Goal: Find specific page/section: Find specific page/section

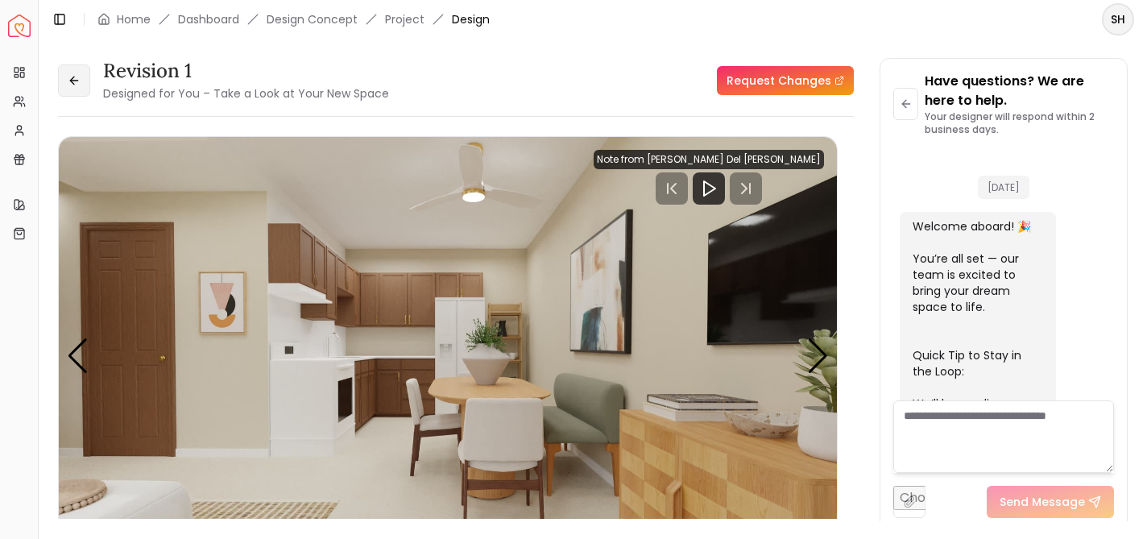
scroll to position [3973, 0]
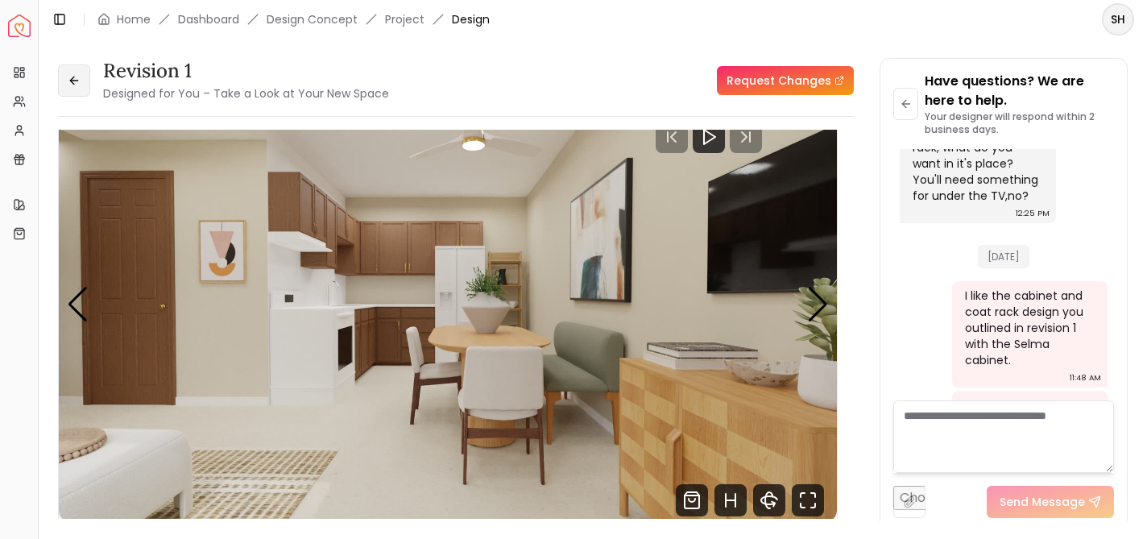
click at [73, 81] on icon at bounding box center [74, 80] width 13 height 13
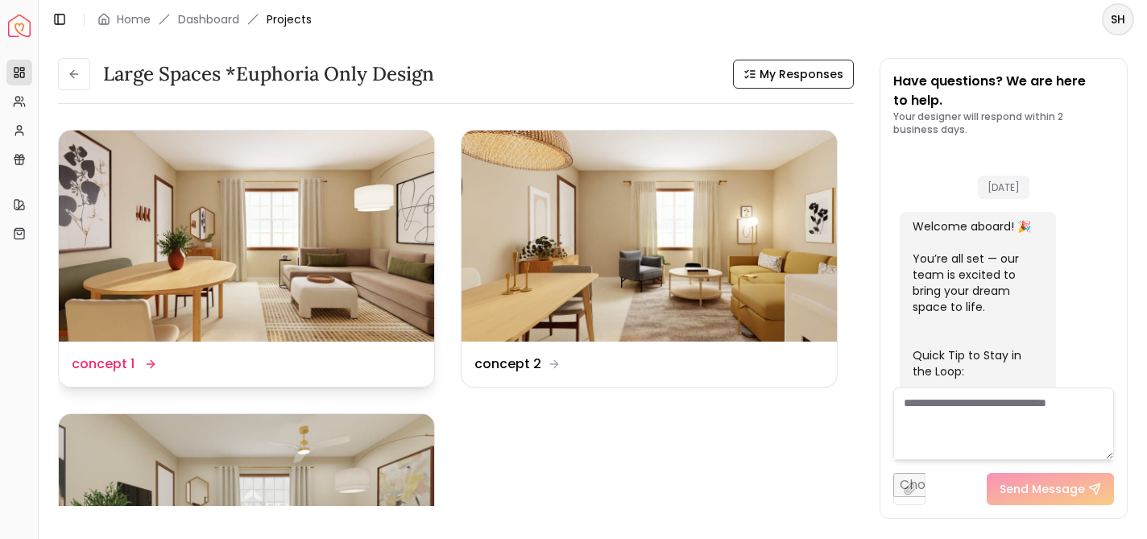
scroll to position [4490, 0]
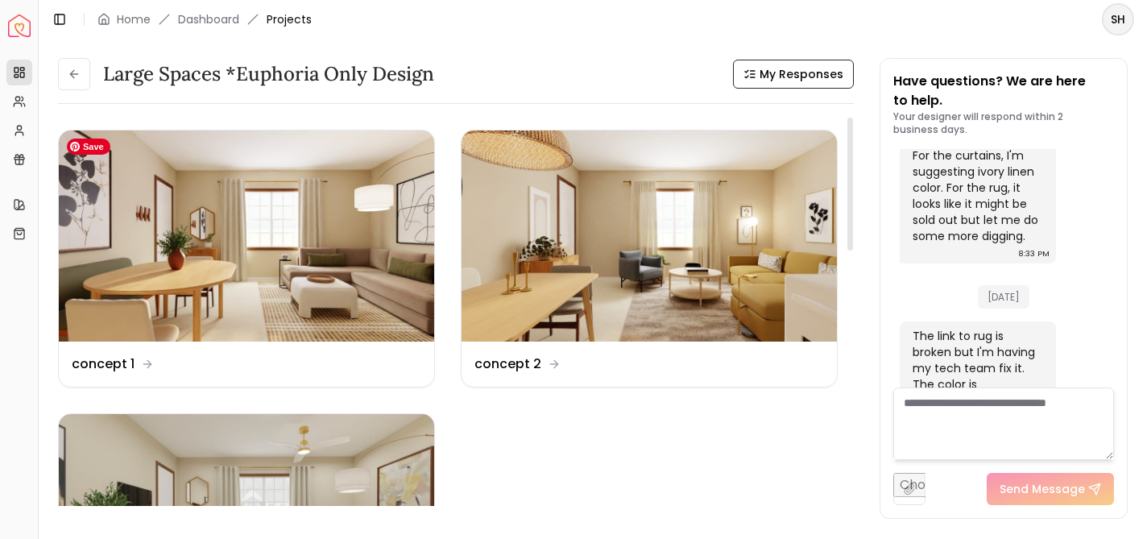
drag, startPoint x: 330, startPoint y: 244, endPoint x: 449, endPoint y: 398, distance: 194.1
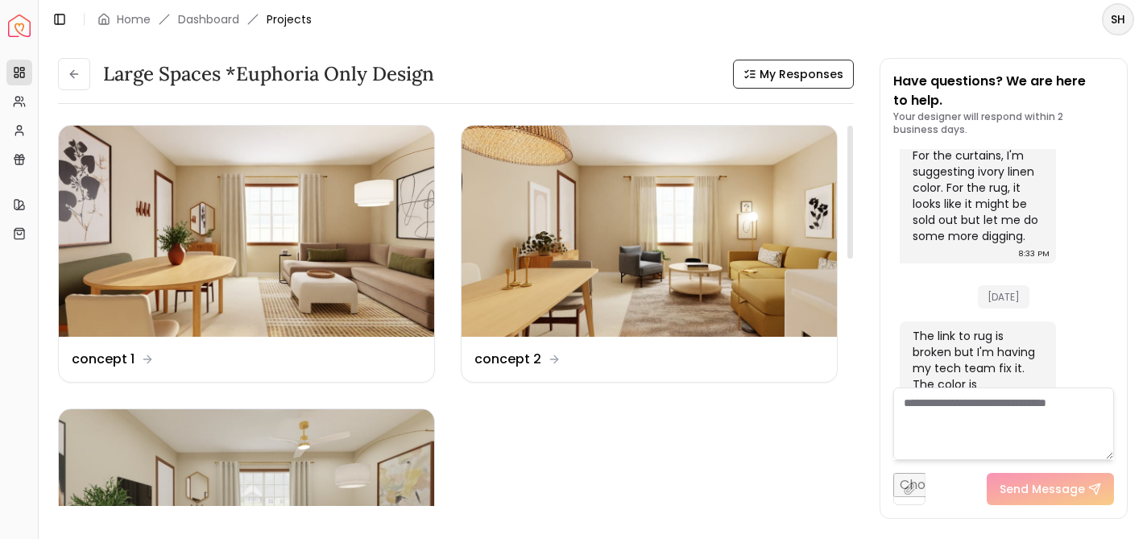
scroll to position [0, 0]
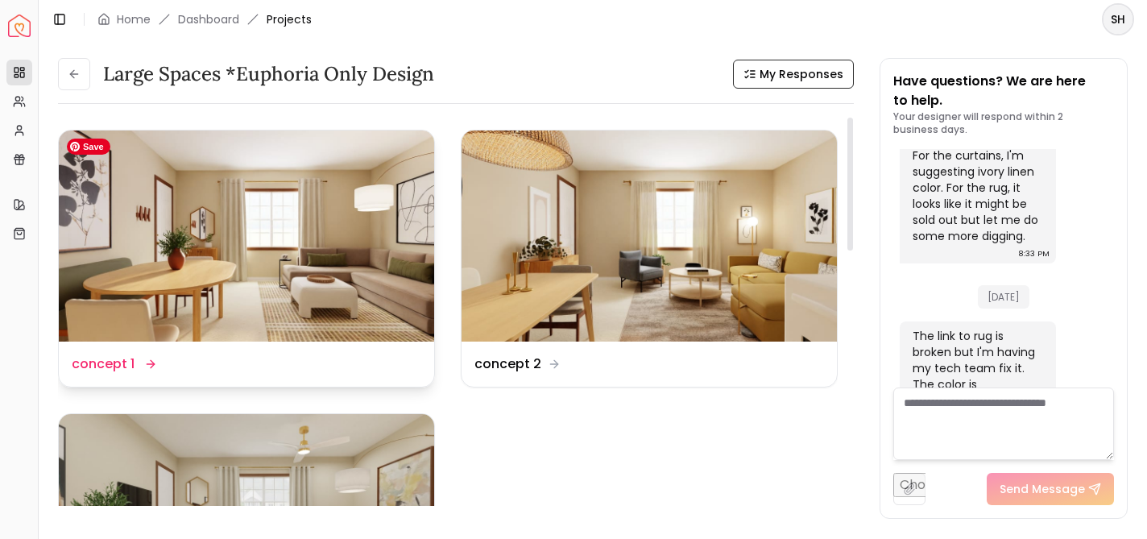
click at [267, 273] on img at bounding box center [246, 235] width 375 height 211
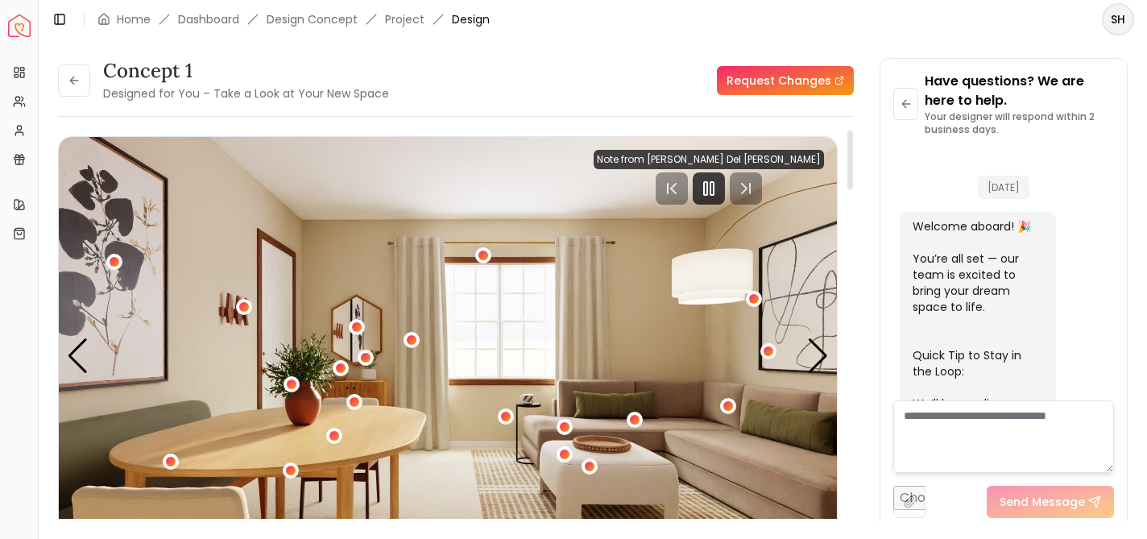
scroll to position [4477, 0]
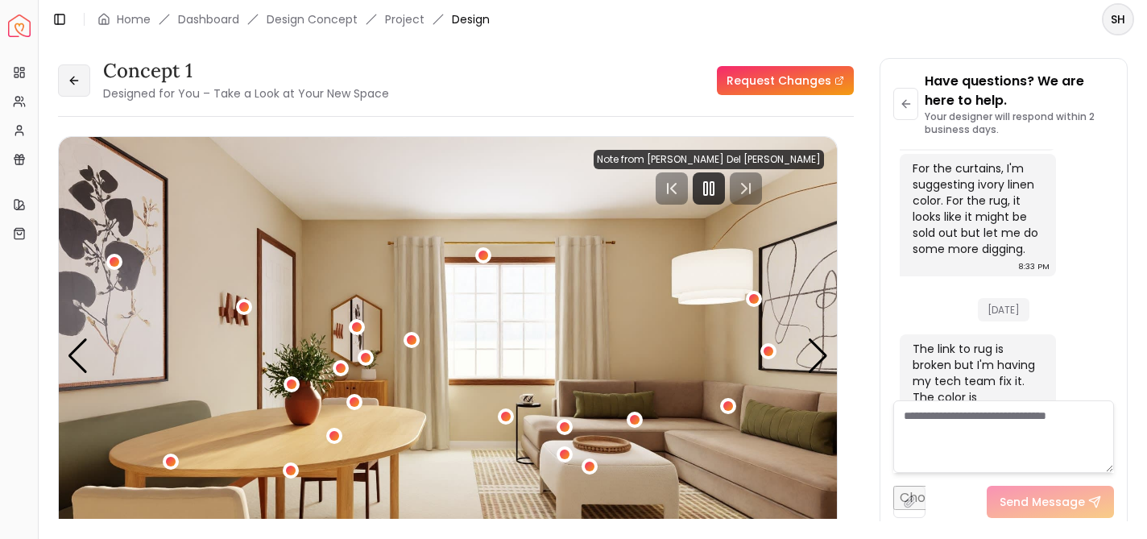
click at [69, 85] on icon at bounding box center [74, 80] width 13 height 13
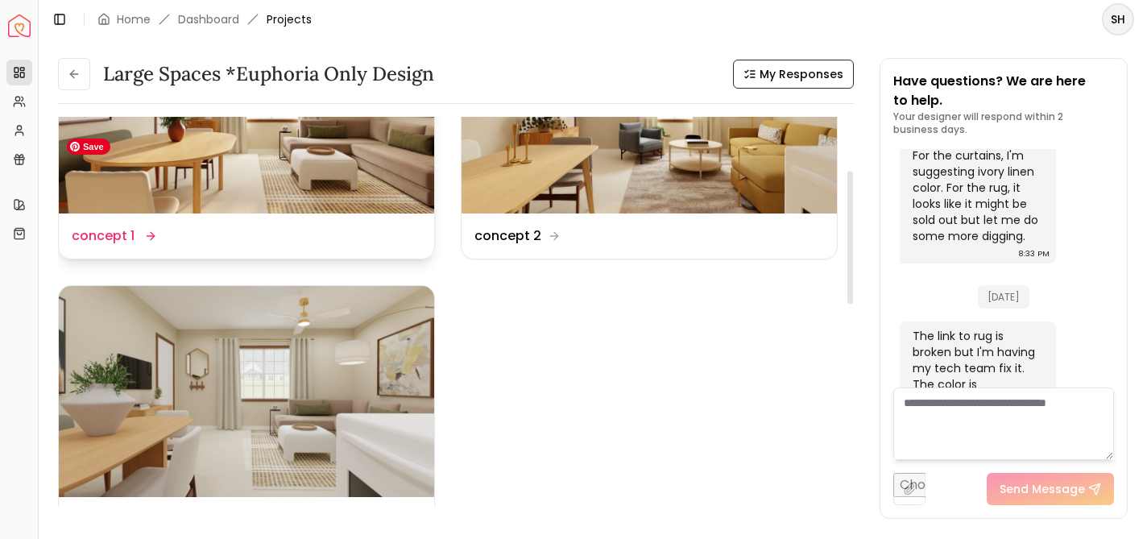
scroll to position [156, 0]
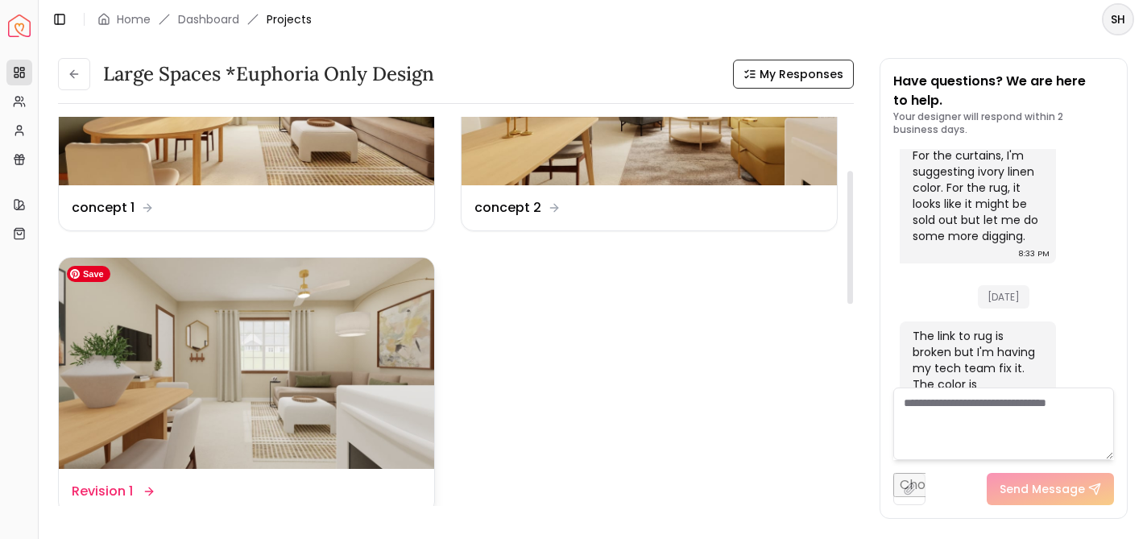
click at [329, 399] on img at bounding box center [246, 363] width 375 height 211
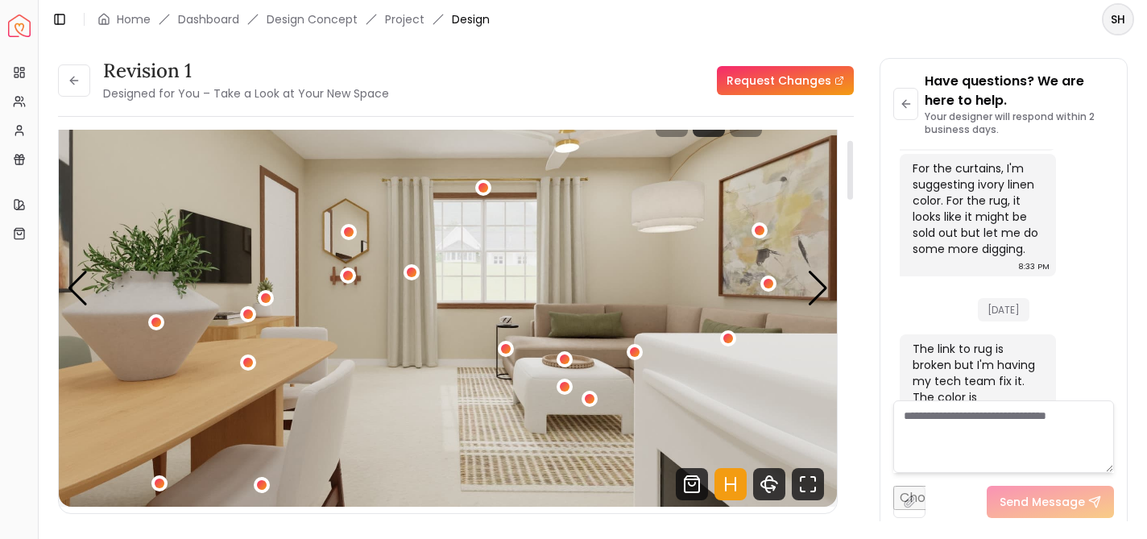
scroll to position [67, 0]
click at [818, 296] on div "Next slide" at bounding box center [818, 288] width 22 height 35
